Goal: Check status: Check status

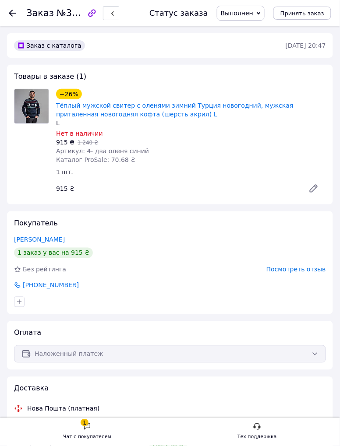
click at [90, 428] on use at bounding box center [87, 426] width 6 height 7
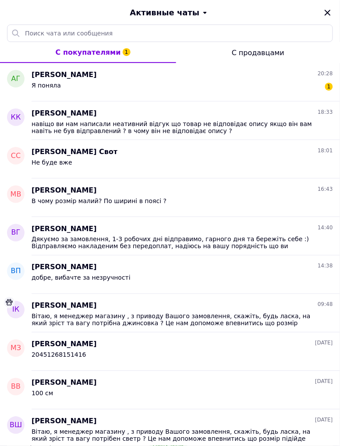
click at [325, 84] on div "Я поняла 1" at bounding box center [182, 87] width 301 height 14
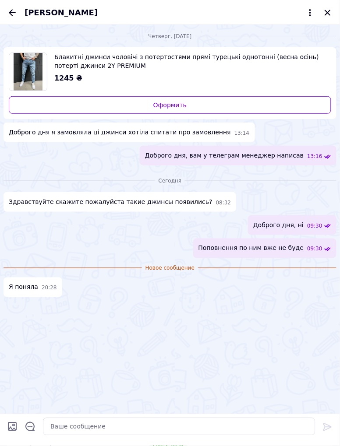
click at [11, 3] on div "[PERSON_NAME]" at bounding box center [170, 12] width 340 height 25
click at [326, 17] on icon "Закрыть" at bounding box center [327, 12] width 11 height 11
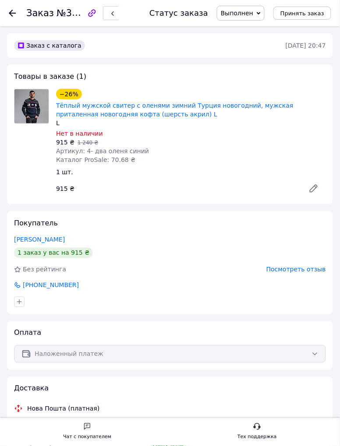
click at [13, 14] on icon at bounding box center [12, 13] width 7 height 7
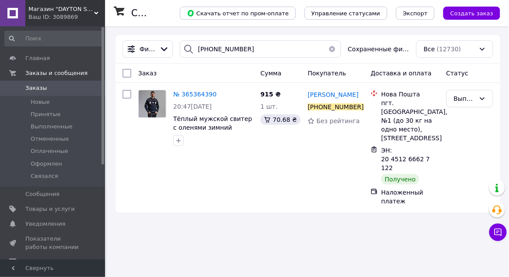
click at [40, 90] on span "Заказы" at bounding box center [35, 88] width 21 height 8
